Goal: Use online tool/utility: Use online tool/utility

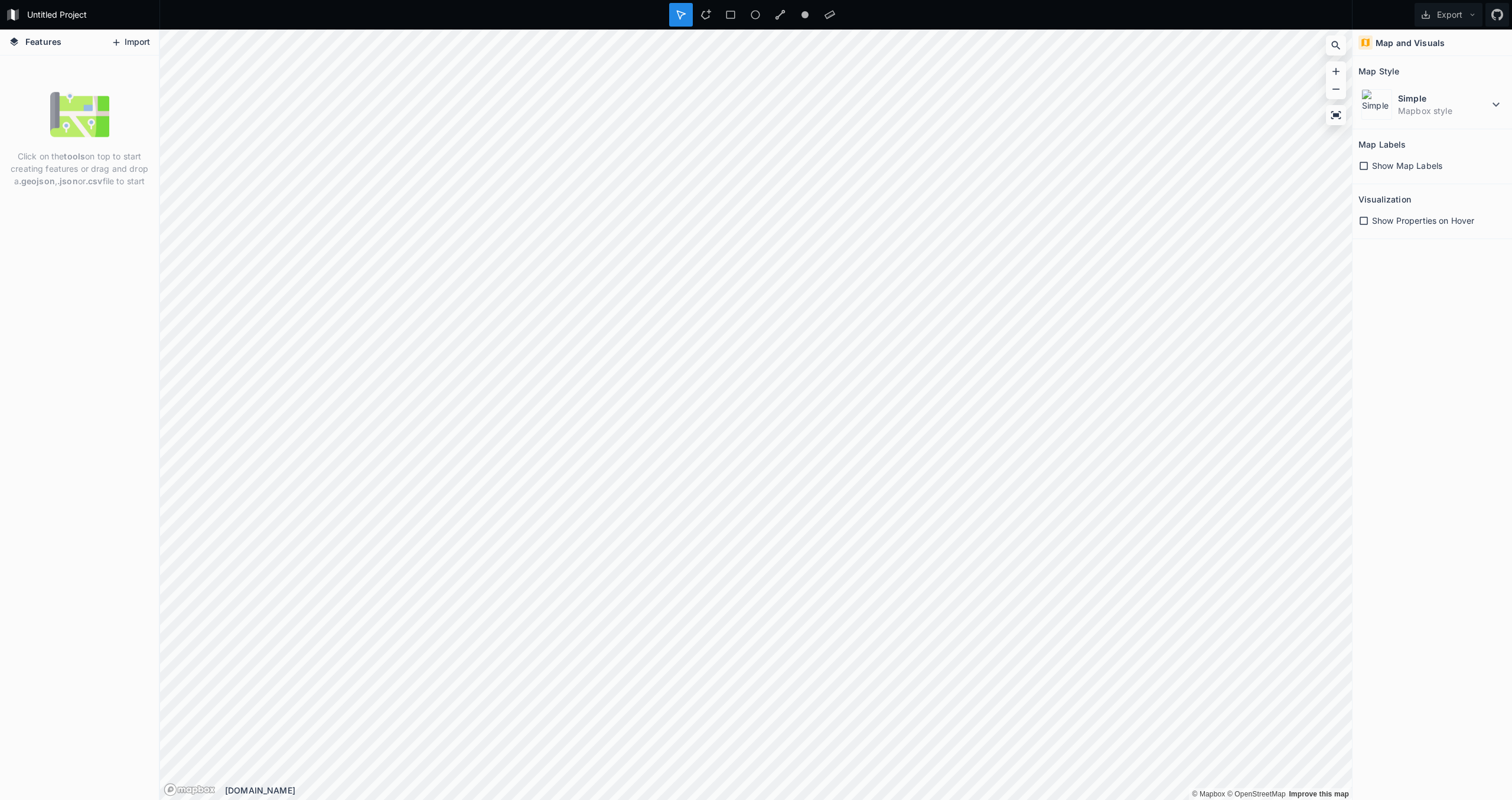
click at [121, 46] on icon at bounding box center [116, 42] width 11 height 11
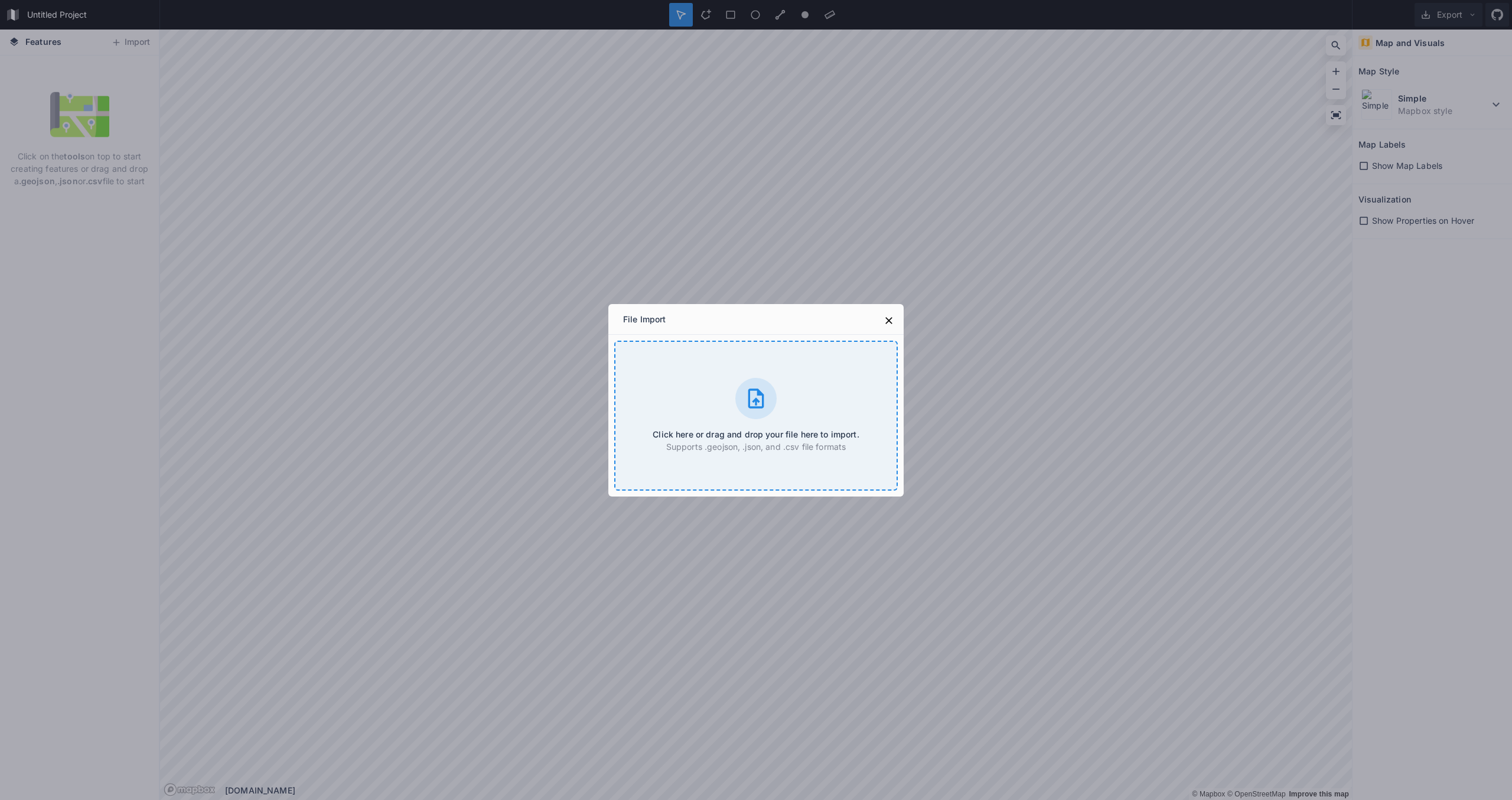
click at [810, 405] on div "Click here or drag and drop your file here to import. Supports .geojson, .json,…" at bounding box center [756, 416] width 283 height 150
click at [774, 439] on h4 "Click here or drag and drop your file here to import." at bounding box center [755, 435] width 206 height 13
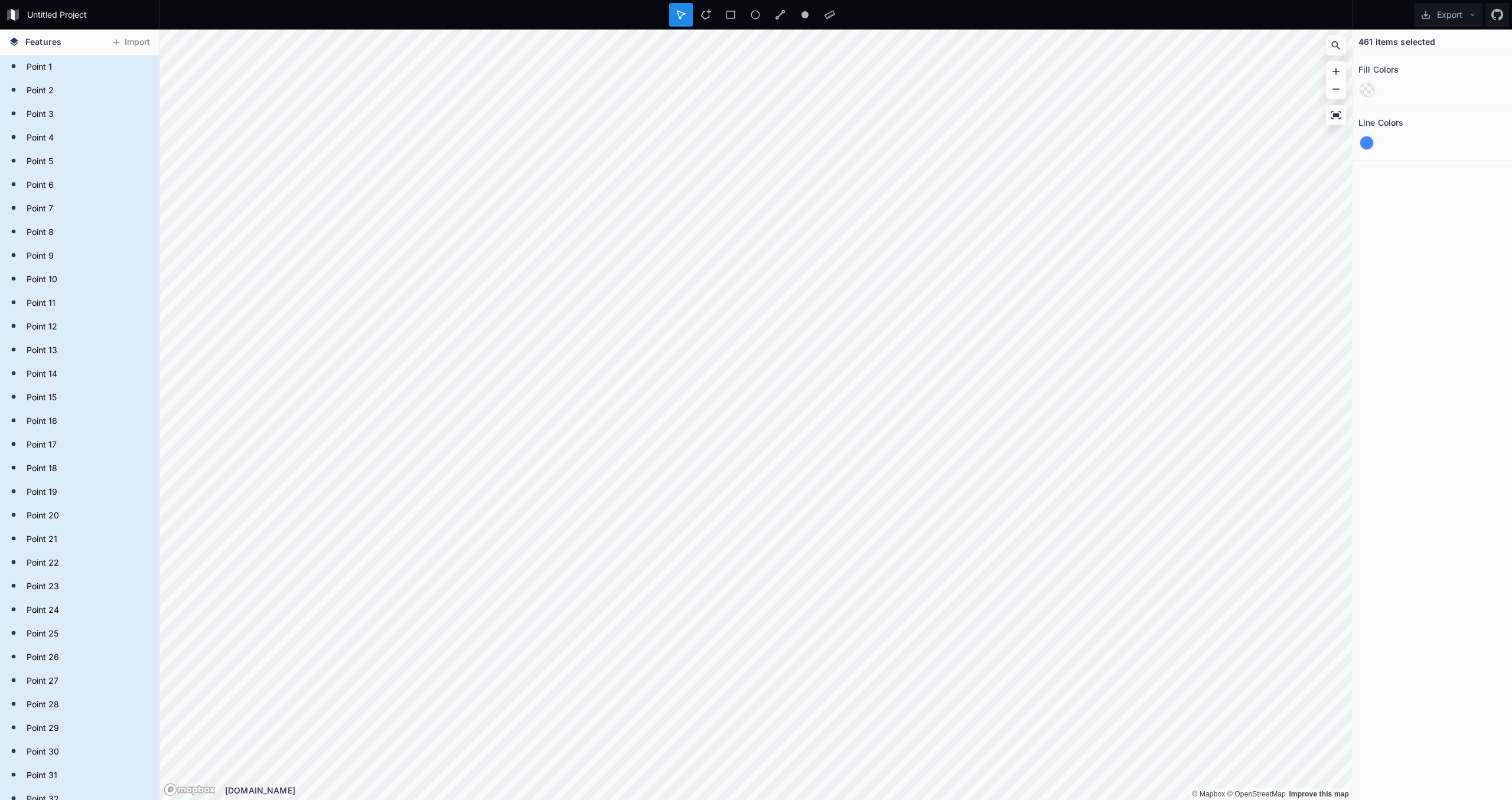
click at [1365, 142] on div at bounding box center [1366, 143] width 13 height 13
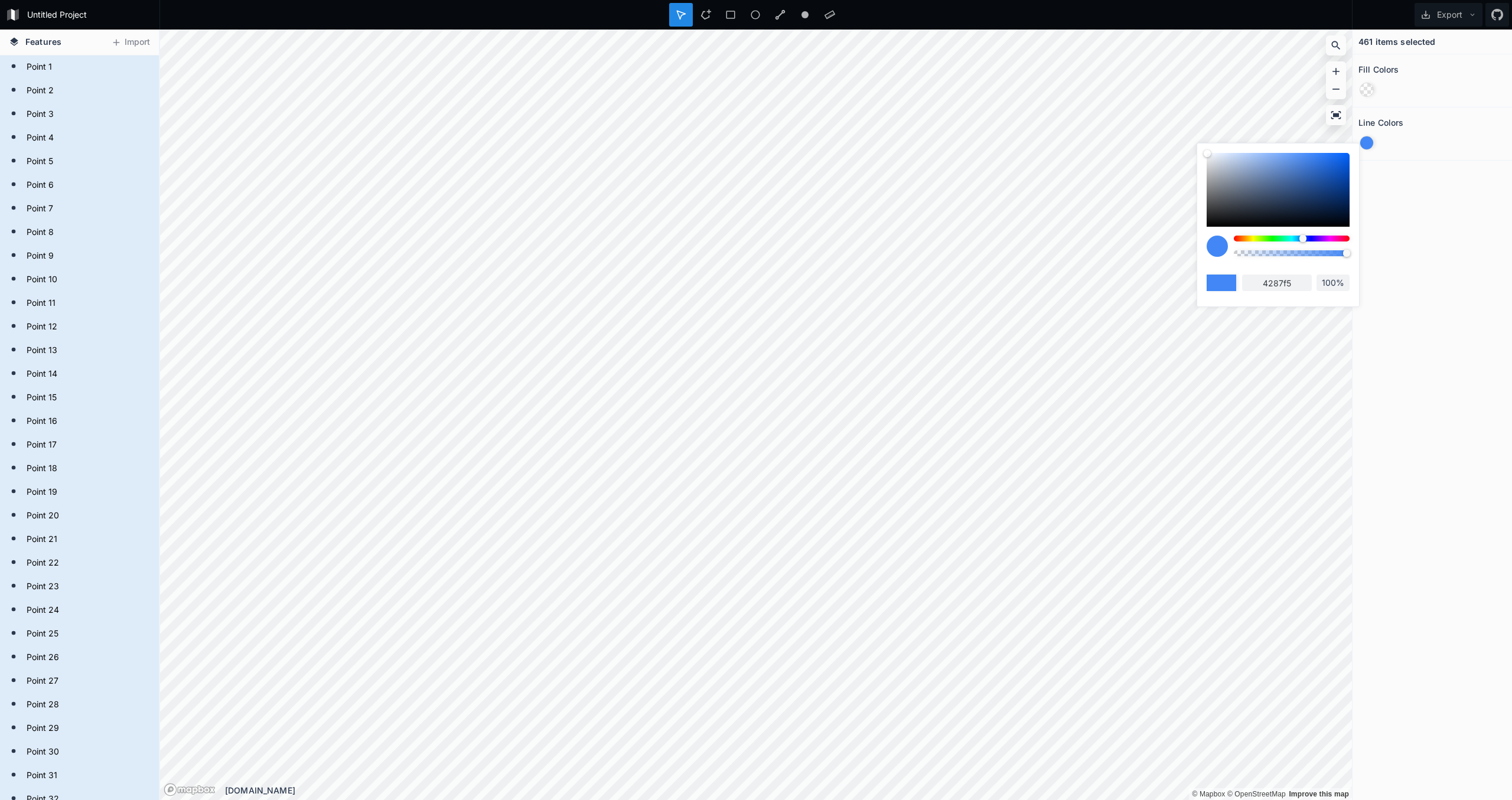
drag, startPoint x: 1320, startPoint y: 209, endPoint x: 1337, endPoint y: 204, distance: 17.7
click at [1324, 207] on div at bounding box center [1277, 190] width 143 height 74
type input "0c2245"
drag, startPoint x: 1364, startPoint y: 220, endPoint x: 1353, endPoint y: 256, distance: 37.6
click at [1363, 220] on div "461 items selected Fill Colors Line Colors" at bounding box center [1431, 415] width 159 height 771
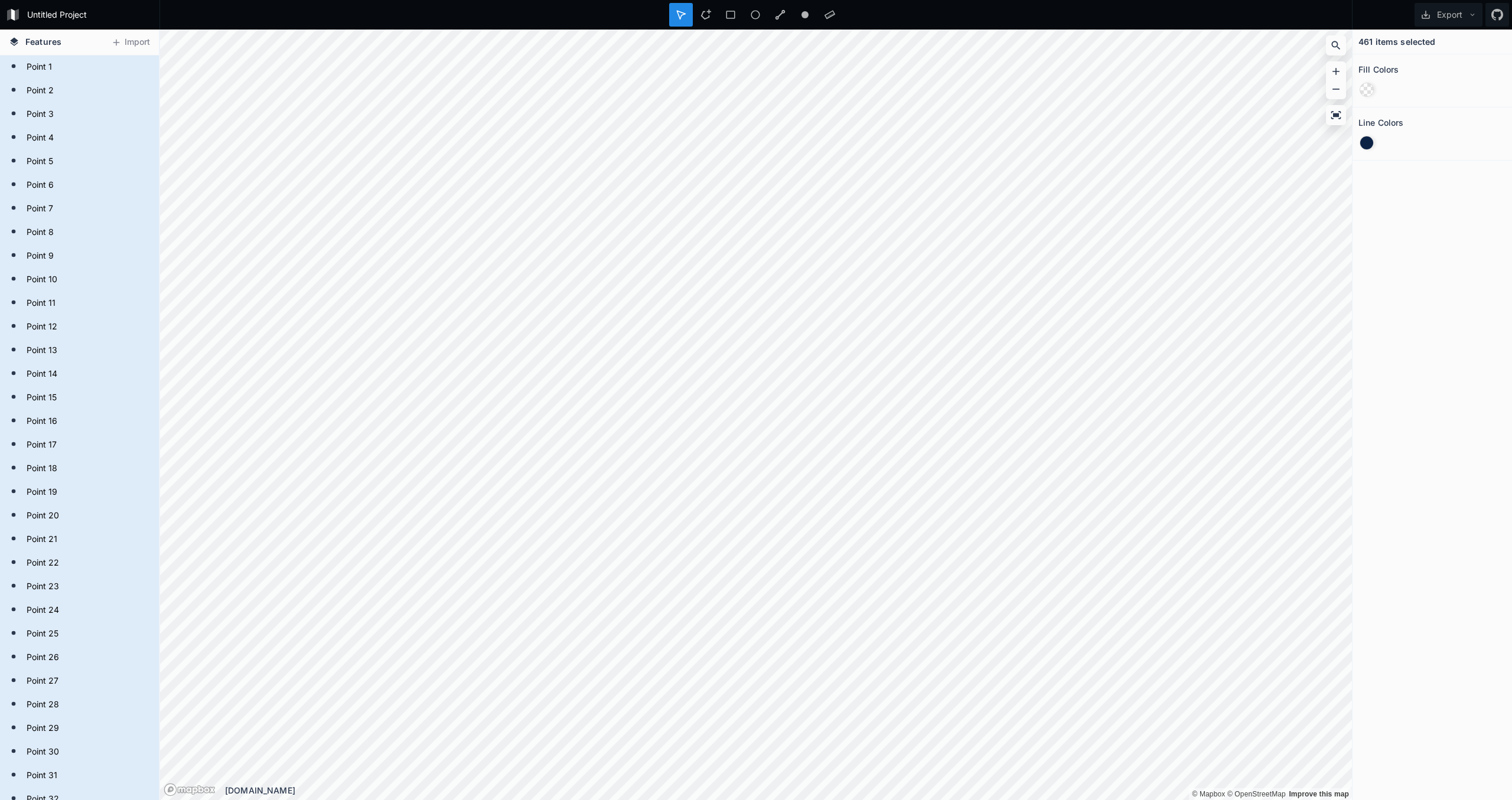
click at [1365, 92] on div at bounding box center [1366, 90] width 13 height 13
click at [1458, 274] on div "461 items selected Fill Colors Line Colors" at bounding box center [1431, 415] width 159 height 771
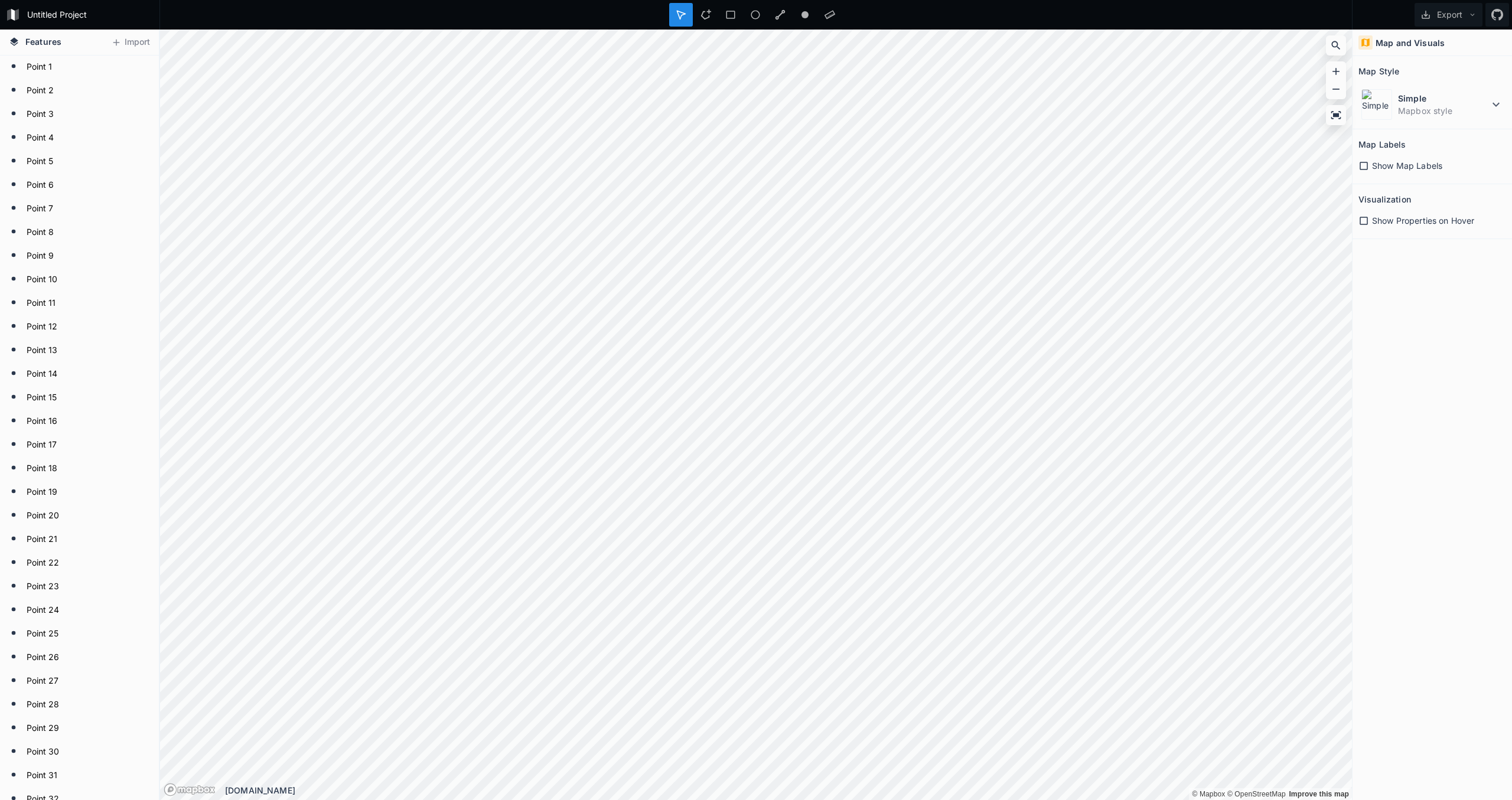
click at [1365, 167] on icon at bounding box center [1364, 166] width 11 height 11
click at [1365, 167] on icon at bounding box center [1363, 166] width 8 height 8
click at [1471, 97] on dt "Simple" at bounding box center [1443, 98] width 91 height 13
click at [1437, 216] on dd "Mapbox style" at bounding box center [1450, 220] width 105 height 13
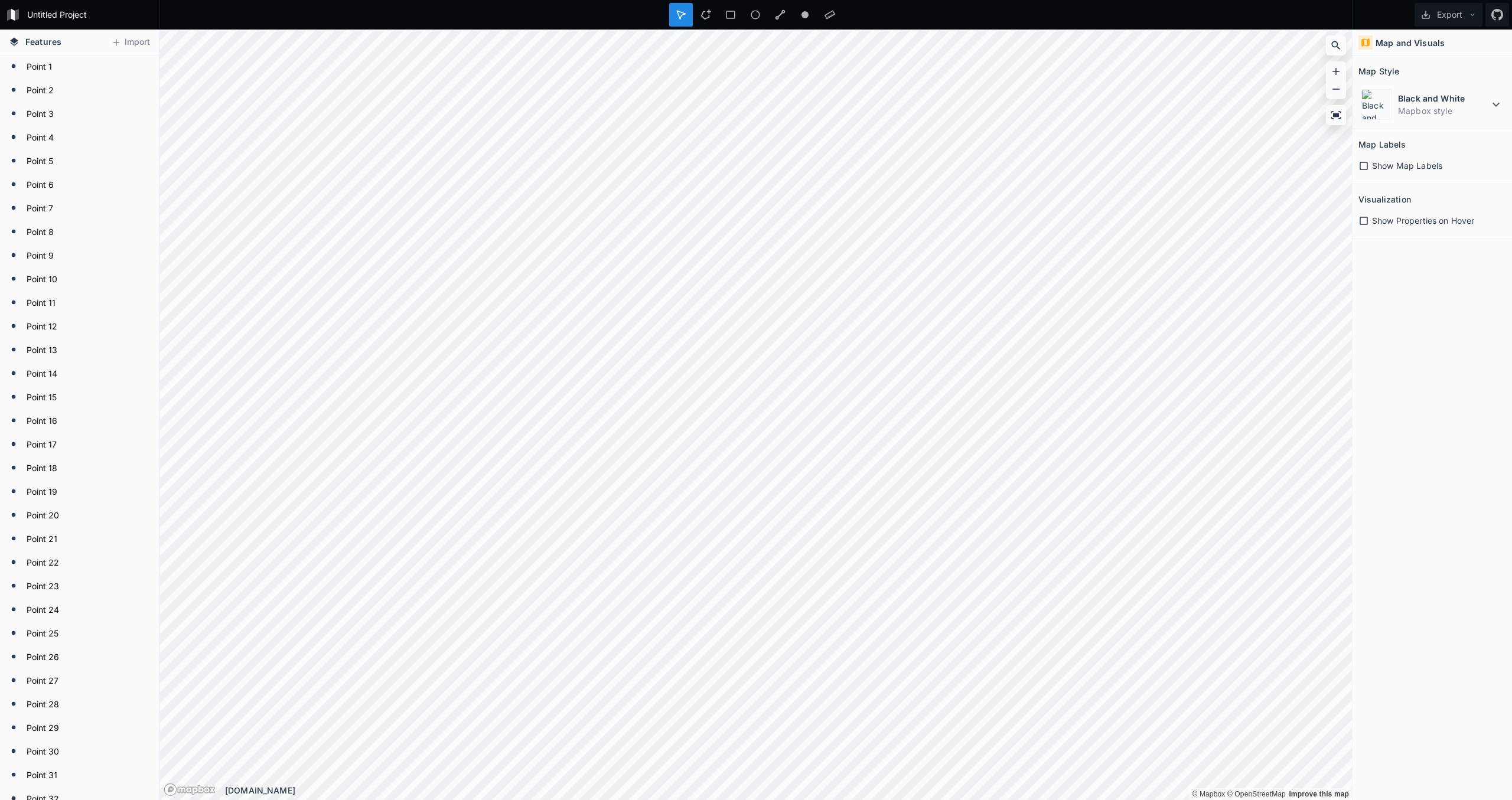
click at [1395, 220] on span "Show Properties on Hover" at bounding box center [1423, 220] width 103 height 13
